Goal: Task Accomplishment & Management: Manage account settings

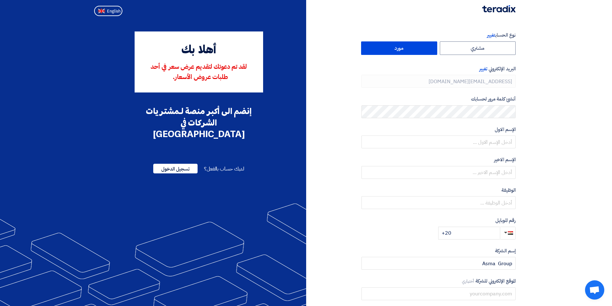
type input "[PHONE_NUMBER]"
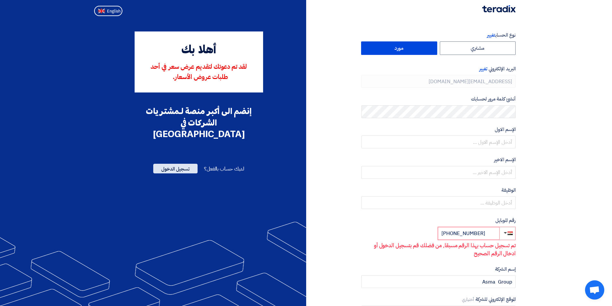
click at [191, 164] on span "تسجيل الدخول" at bounding box center [175, 169] width 44 height 10
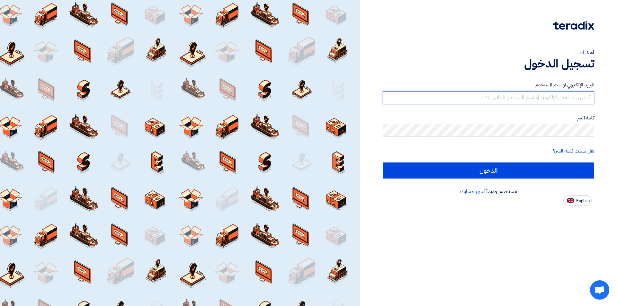
type input "[EMAIL_ADDRESS][DOMAIN_NAME]"
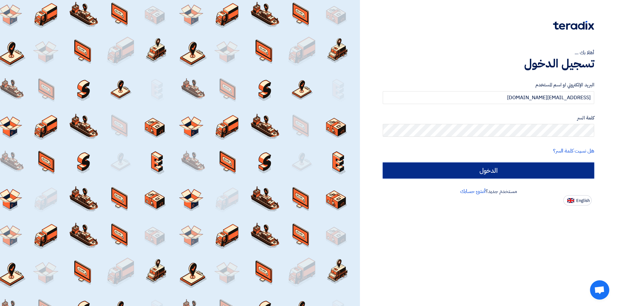
click at [547, 173] on input "الدخول" at bounding box center [488, 171] width 211 height 16
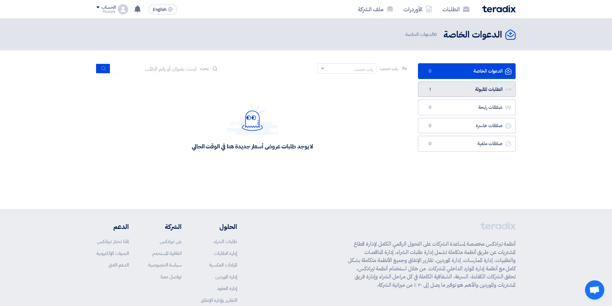
click at [438, 90] on link "الطلبات المقبولة الطلبات المقبولة 1" at bounding box center [467, 90] width 98 height 16
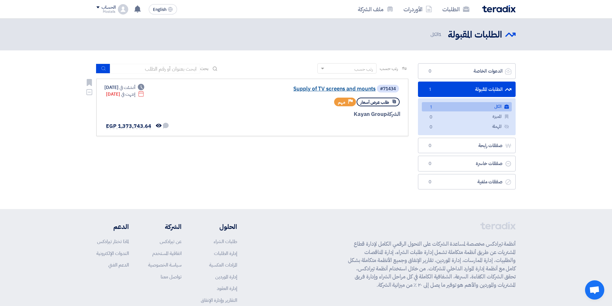
click at [317, 88] on link "Supply of TV screens and mounts" at bounding box center [311, 89] width 129 height 6
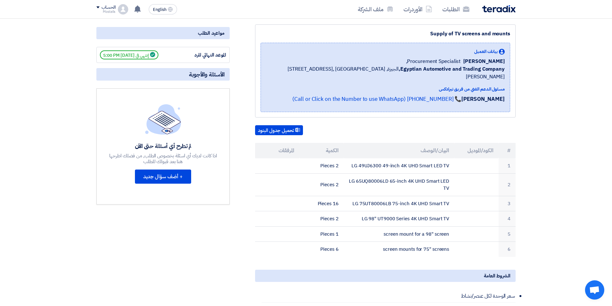
scroll to position [32, 0]
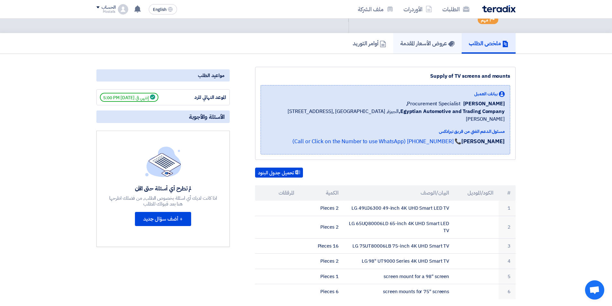
click at [438, 44] on h5 "عروض الأسعار المقدمة" at bounding box center [427, 43] width 54 height 7
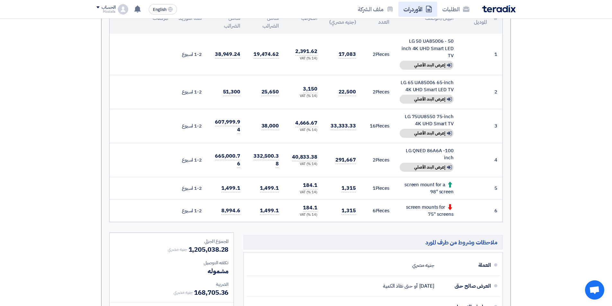
scroll to position [161, 0]
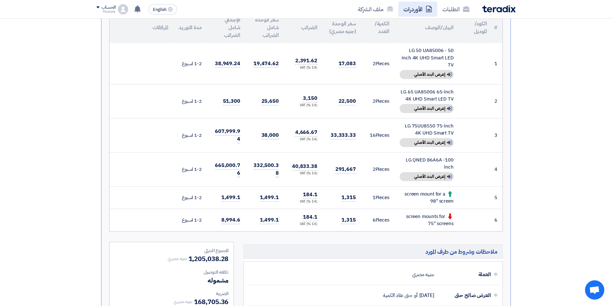
click at [421, 10] on link "الأوردرات" at bounding box center [417, 9] width 39 height 15
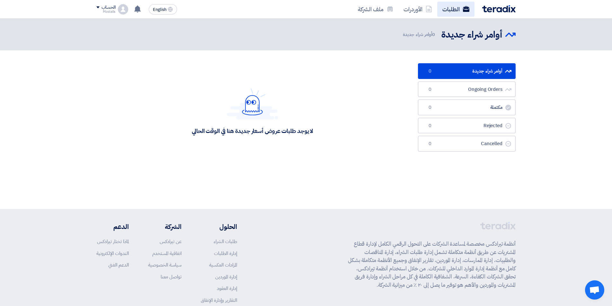
click at [448, 10] on link "الطلبات" at bounding box center [455, 9] width 37 height 15
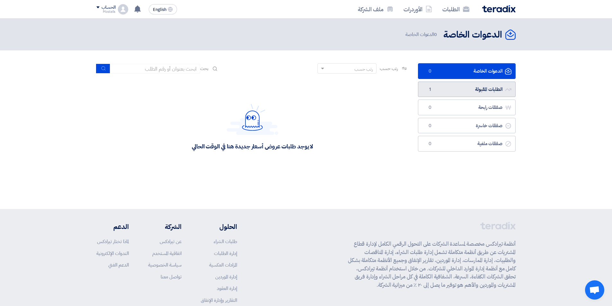
click at [456, 90] on link "الطلبات المقبولة الطلبات المقبولة 1" at bounding box center [467, 90] width 98 height 16
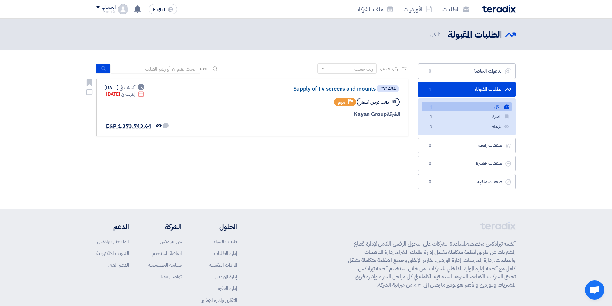
click at [355, 87] on link "Supply of TV screens and mounts" at bounding box center [311, 89] width 129 height 6
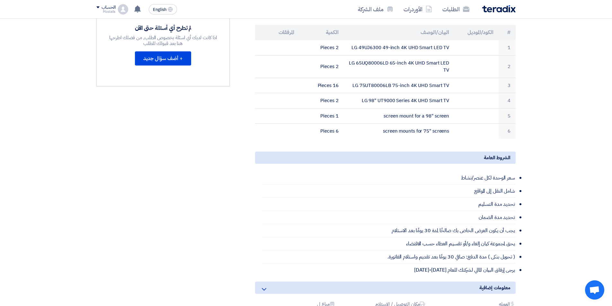
scroll to position [32, 0]
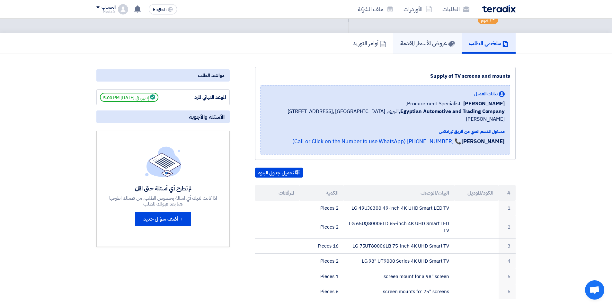
click at [423, 42] on h5 "عروض الأسعار المقدمة" at bounding box center [427, 43] width 54 height 7
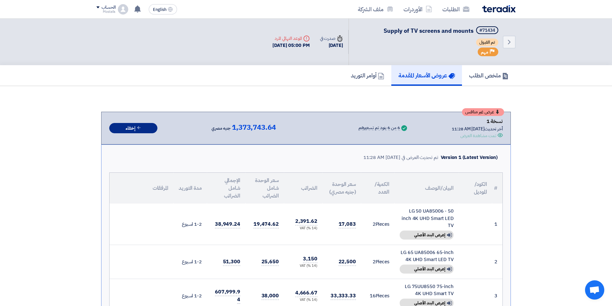
click at [136, 126] on button "إخفاء" at bounding box center [133, 128] width 48 height 11
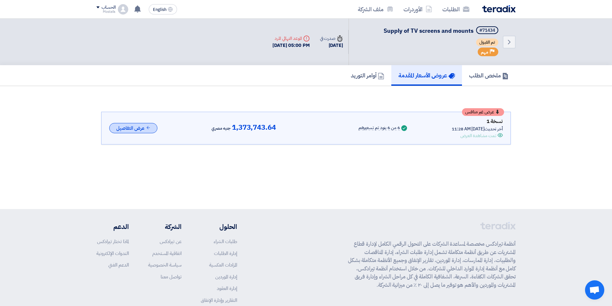
click at [140, 129] on button "عرض التفاصيل" at bounding box center [133, 128] width 48 height 11
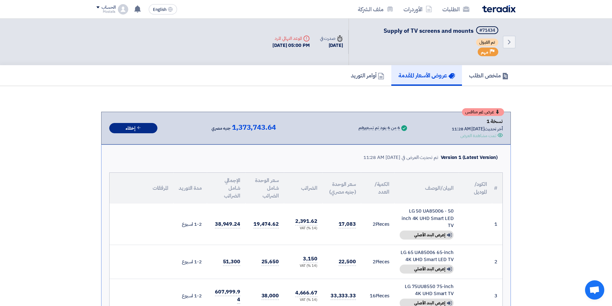
click at [140, 129] on icon at bounding box center [139, 127] width 5 height 5
